Goal: Information Seeking & Learning: Learn about a topic

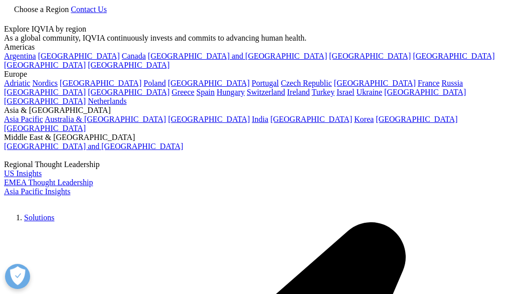
type input "HCP Space"
